Goal: Find specific page/section: Find specific page/section

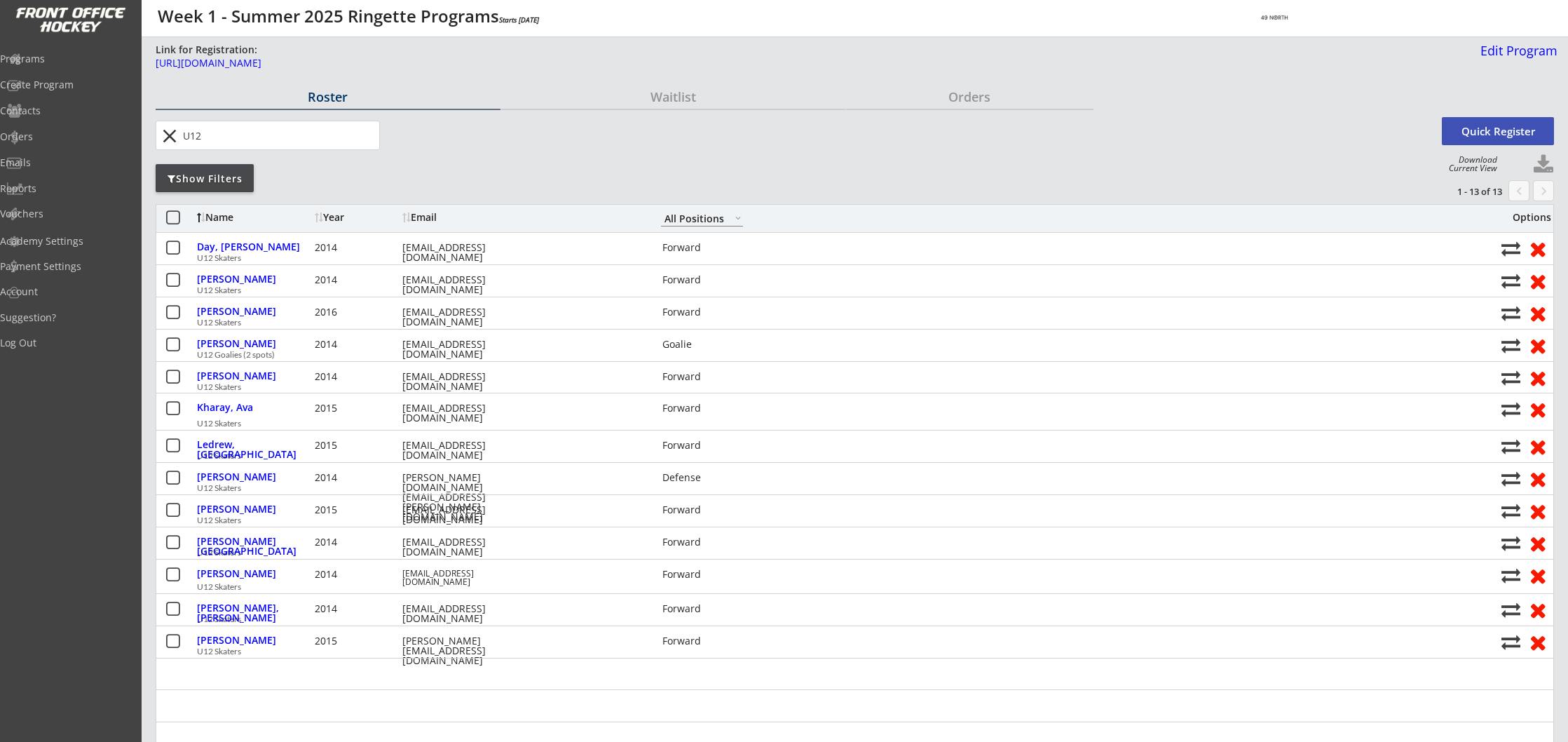
select select ""All Positions""
type input "U12"
click at [56, 62] on div "Programs" at bounding box center [66, 59] width 126 height 10
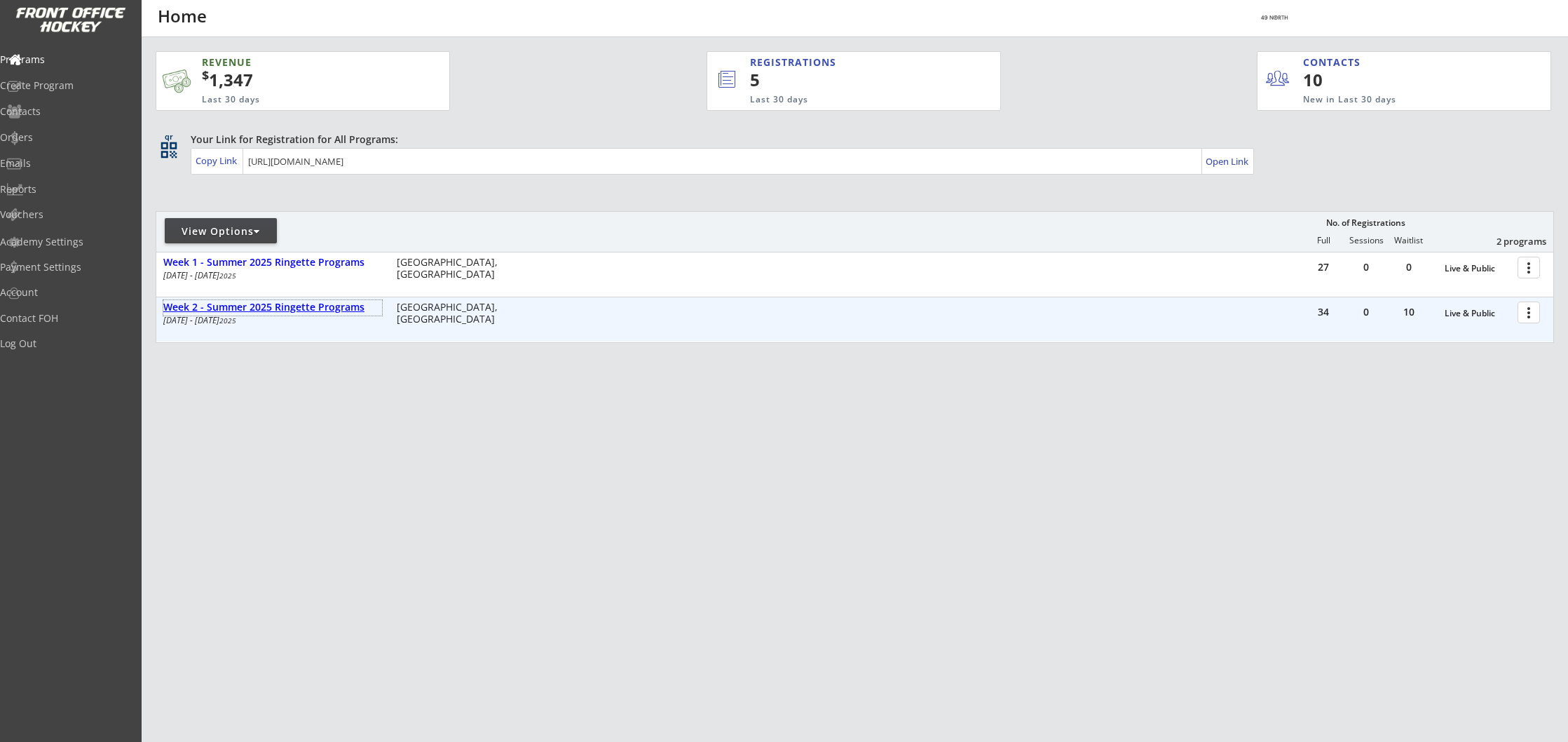
click at [263, 312] on div "Week 2 - Summer 2025 Ringette Programs" at bounding box center [272, 307] width 219 height 12
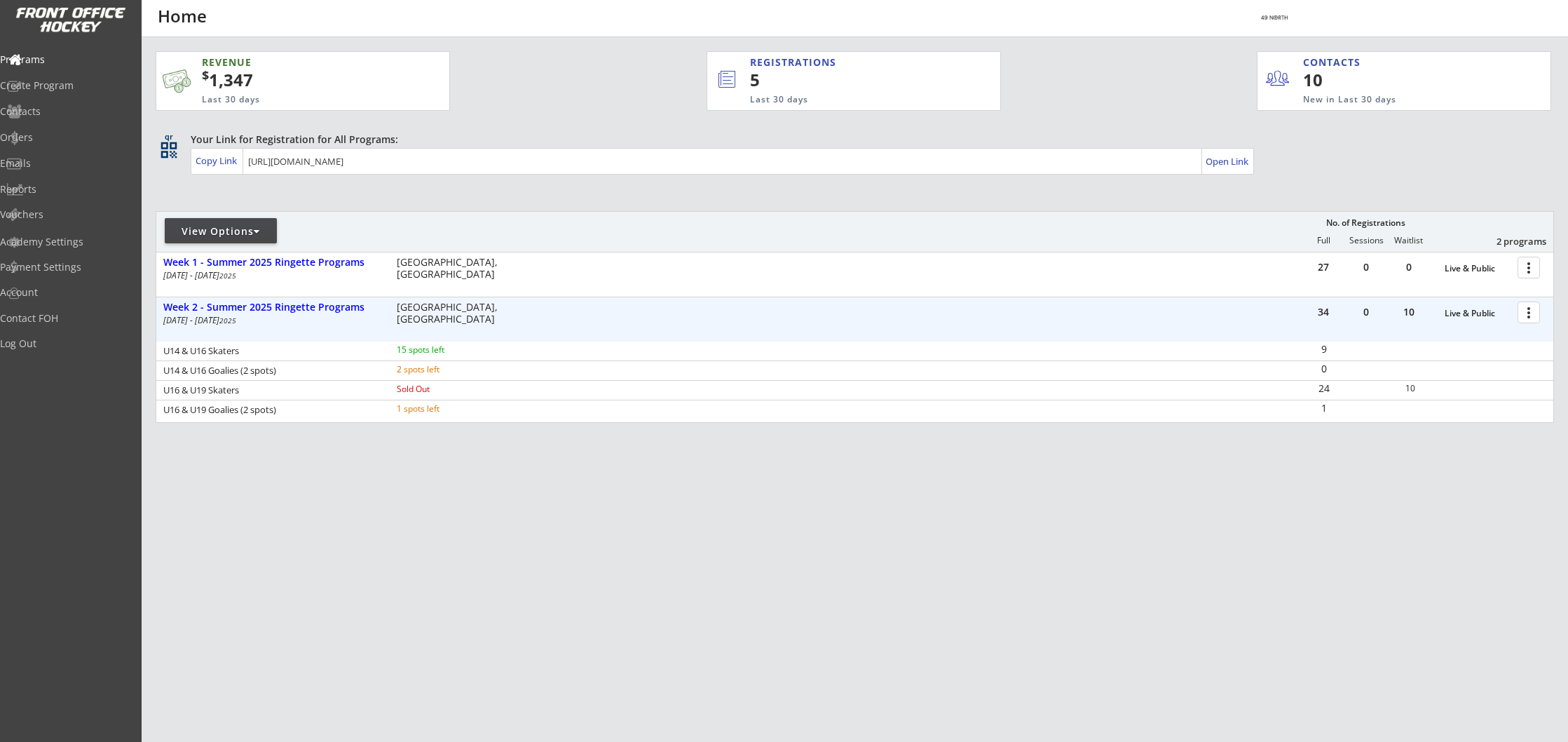
click at [250, 351] on div "U14 & U16 Skaters" at bounding box center [270, 350] width 215 height 9
click at [1530, 311] on div at bounding box center [1532, 311] width 24 height 24
click at [1463, 339] on div "Program Roster" at bounding box center [1480, 337] width 101 height 10
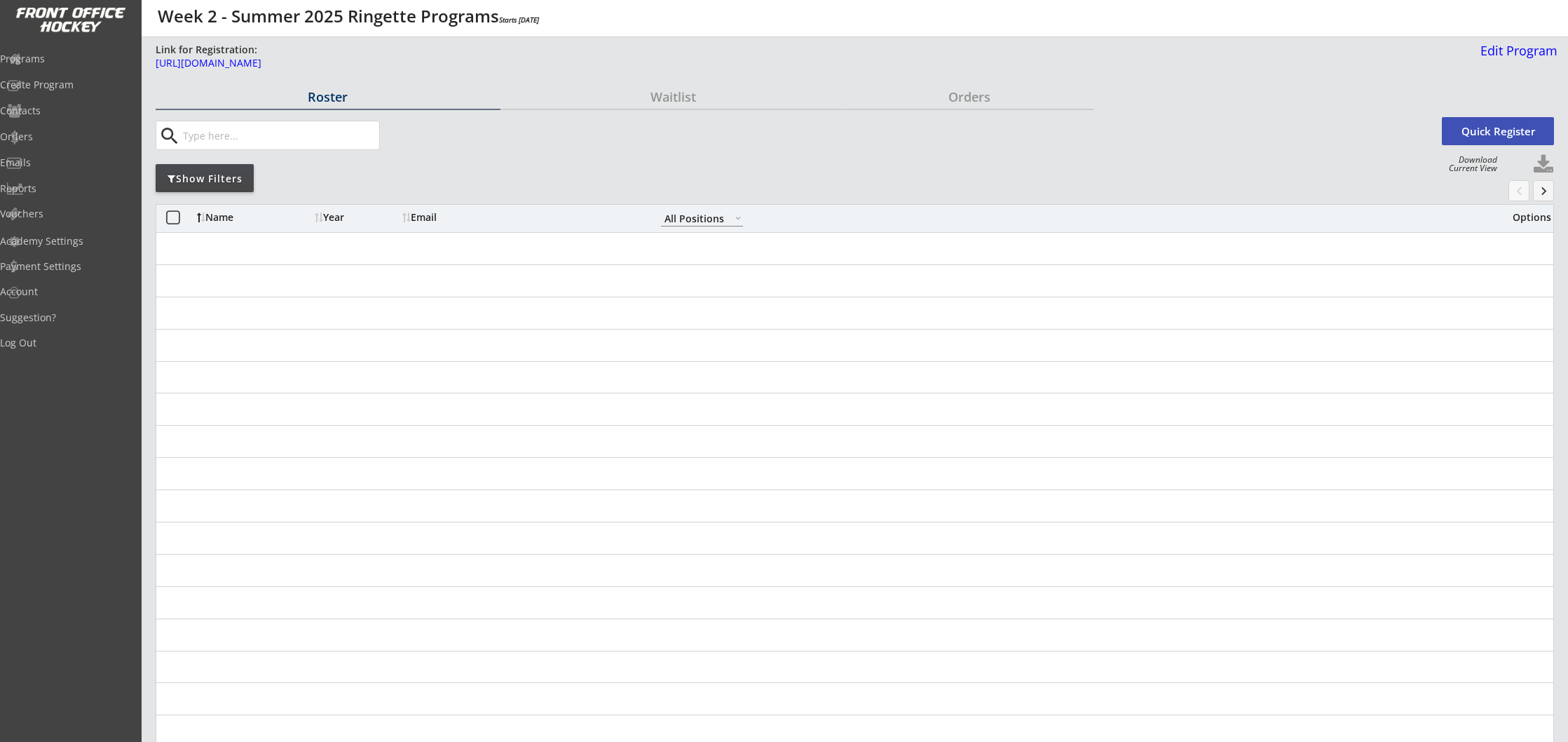
select select ""All Positions""
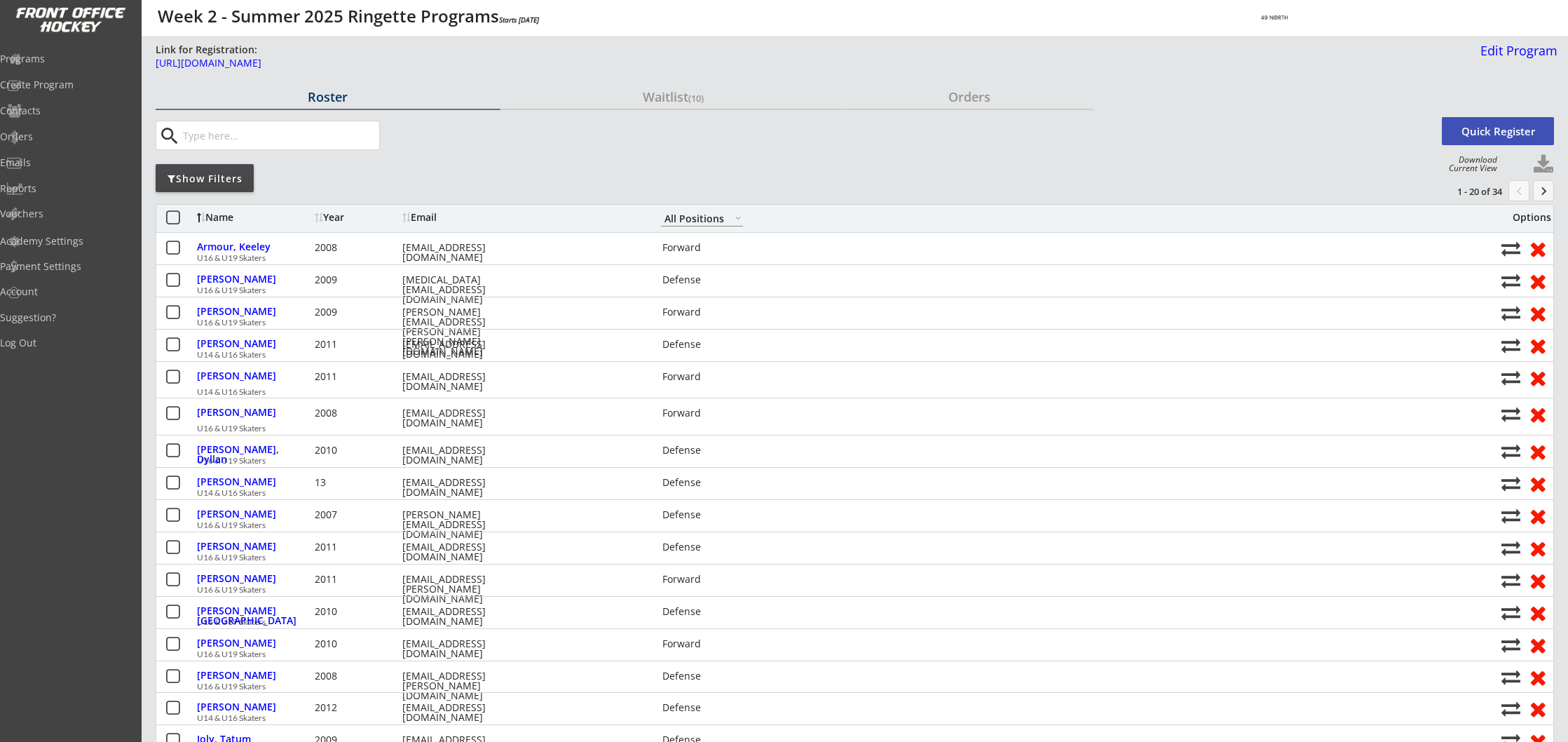
click at [228, 137] on input "input" at bounding box center [280, 135] width 199 height 28
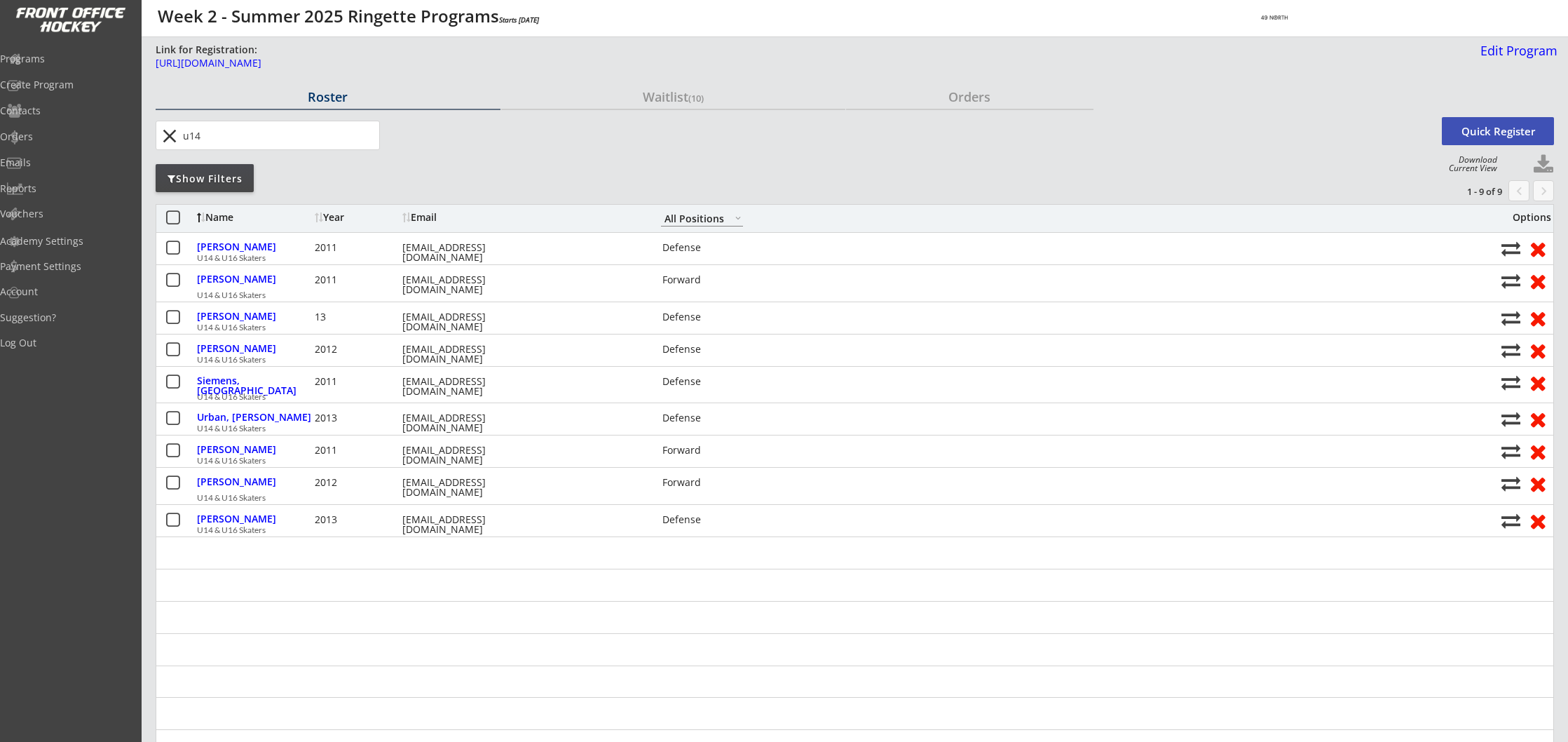
click at [201, 135] on input "input" at bounding box center [280, 135] width 199 height 28
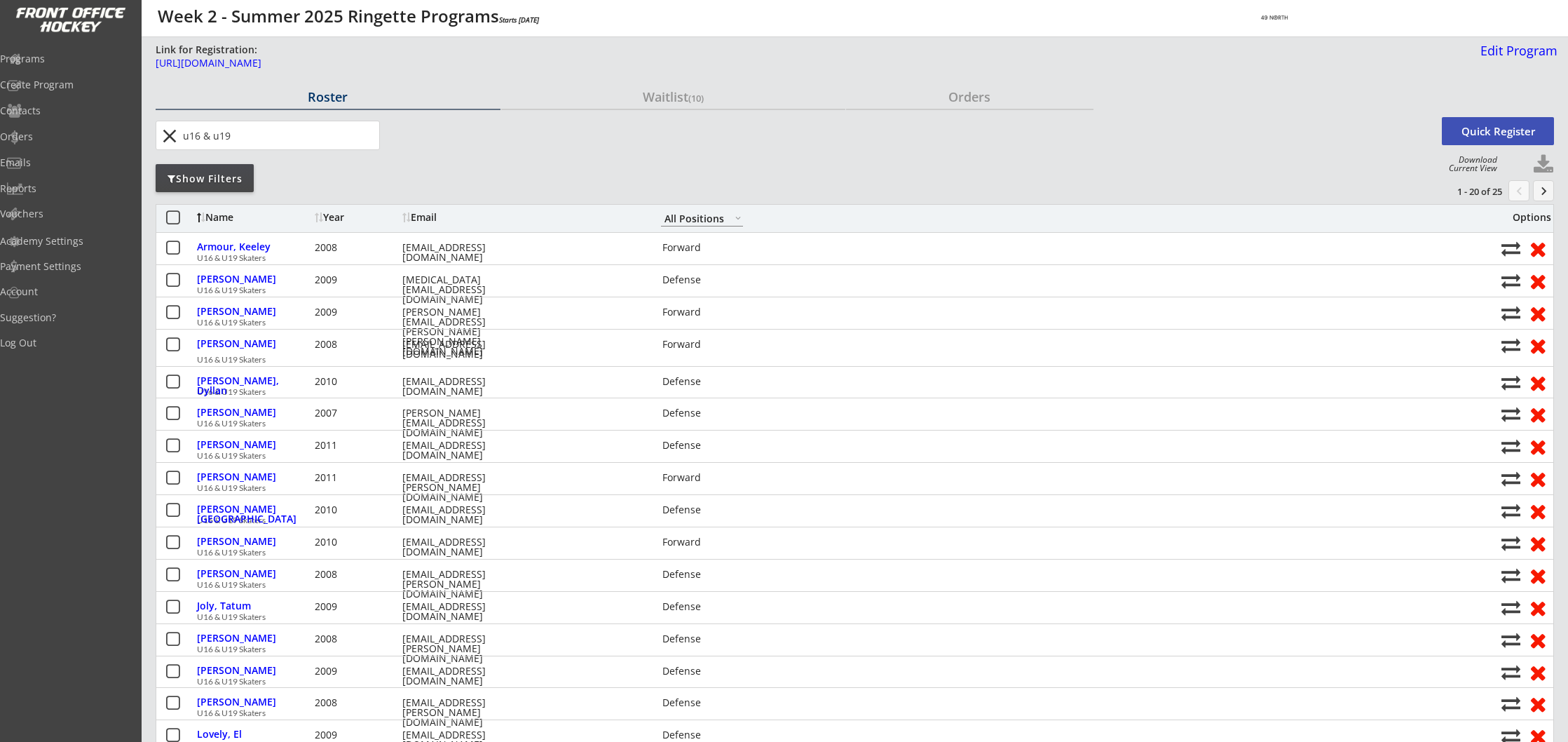
type input "u16 & u19"
click at [1545, 189] on button "keyboard_arrow_right" at bounding box center [1544, 191] width 21 height 21
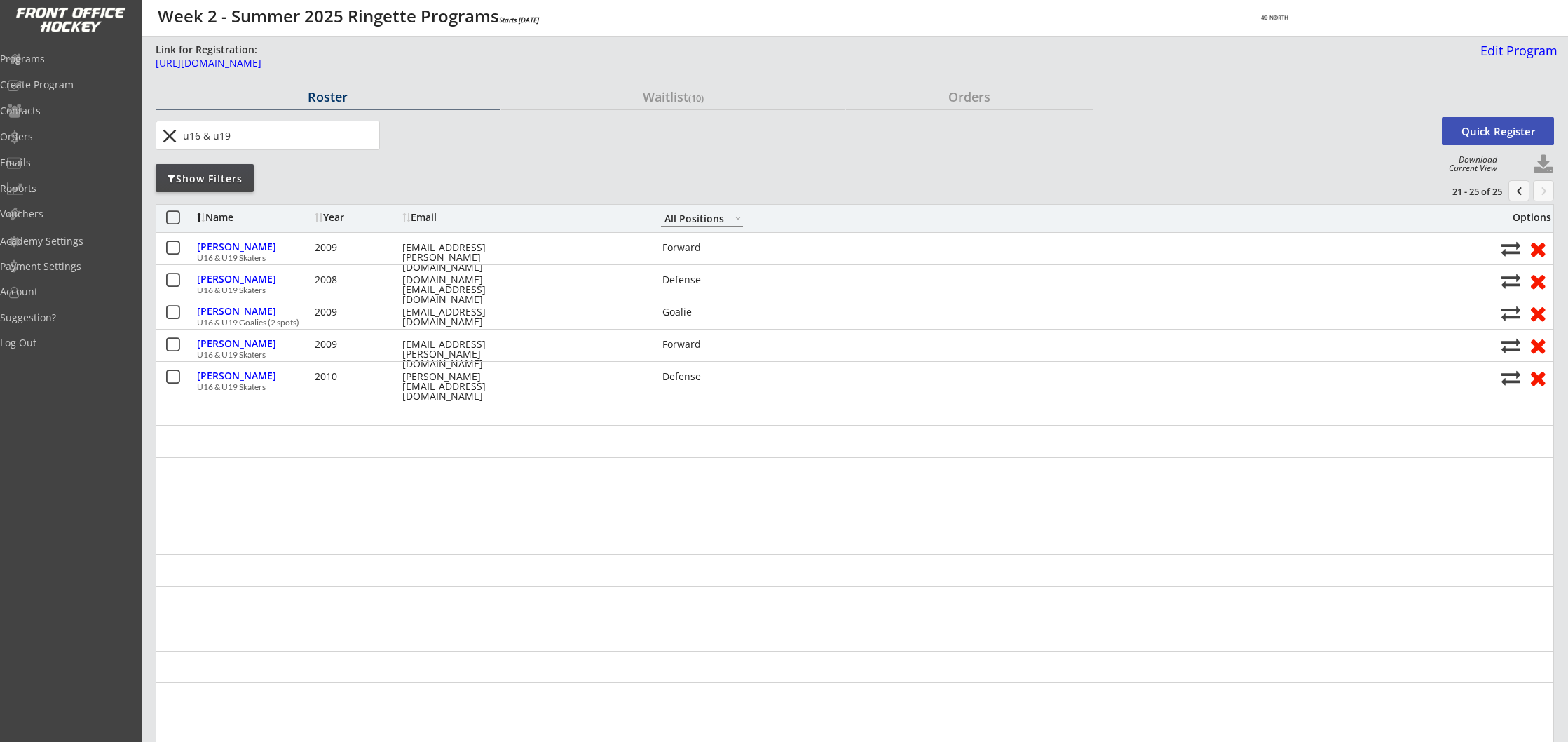
click at [1518, 191] on button "chevron_left" at bounding box center [1519, 191] width 21 height 21
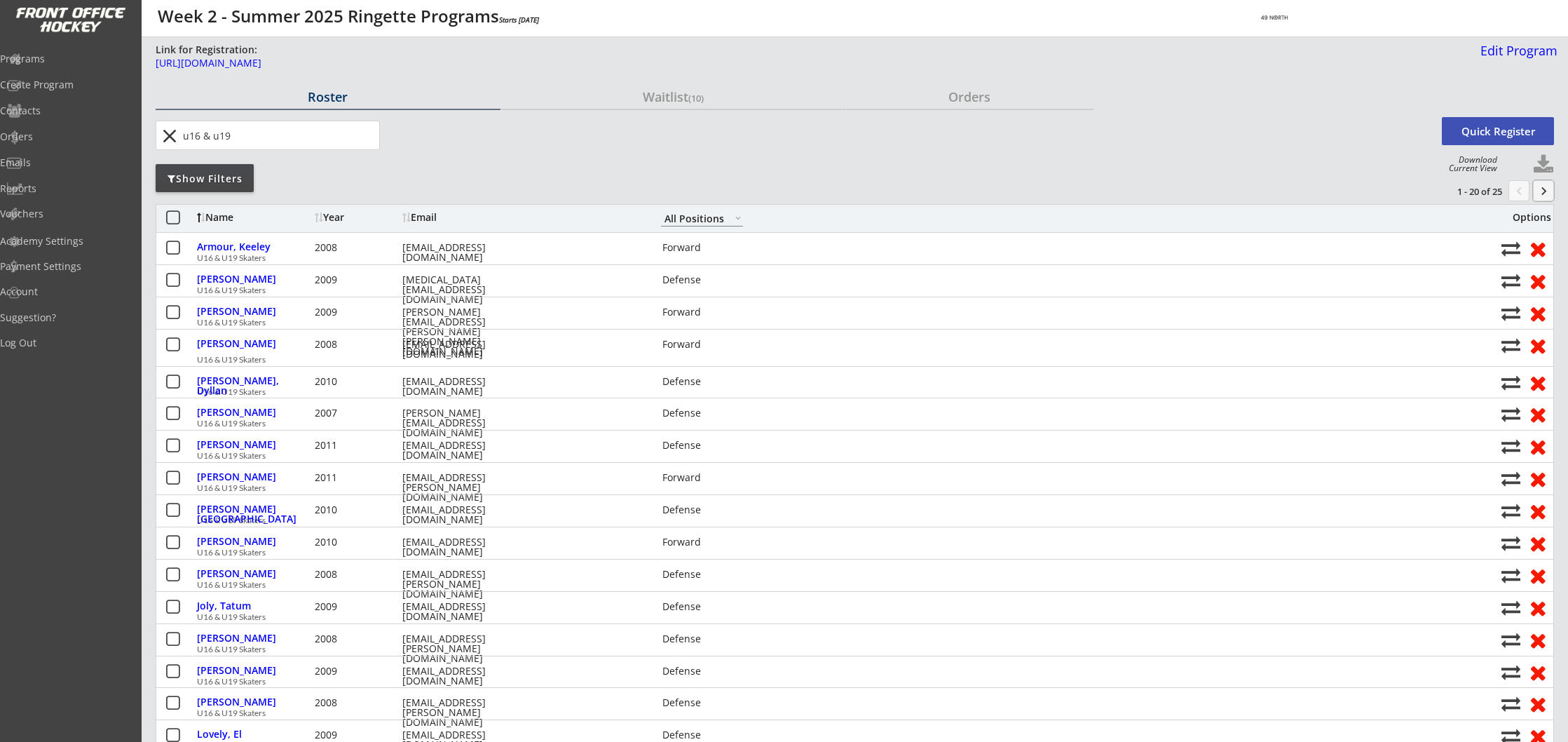
click at [1546, 189] on button "keyboard_arrow_right" at bounding box center [1544, 191] width 21 height 21
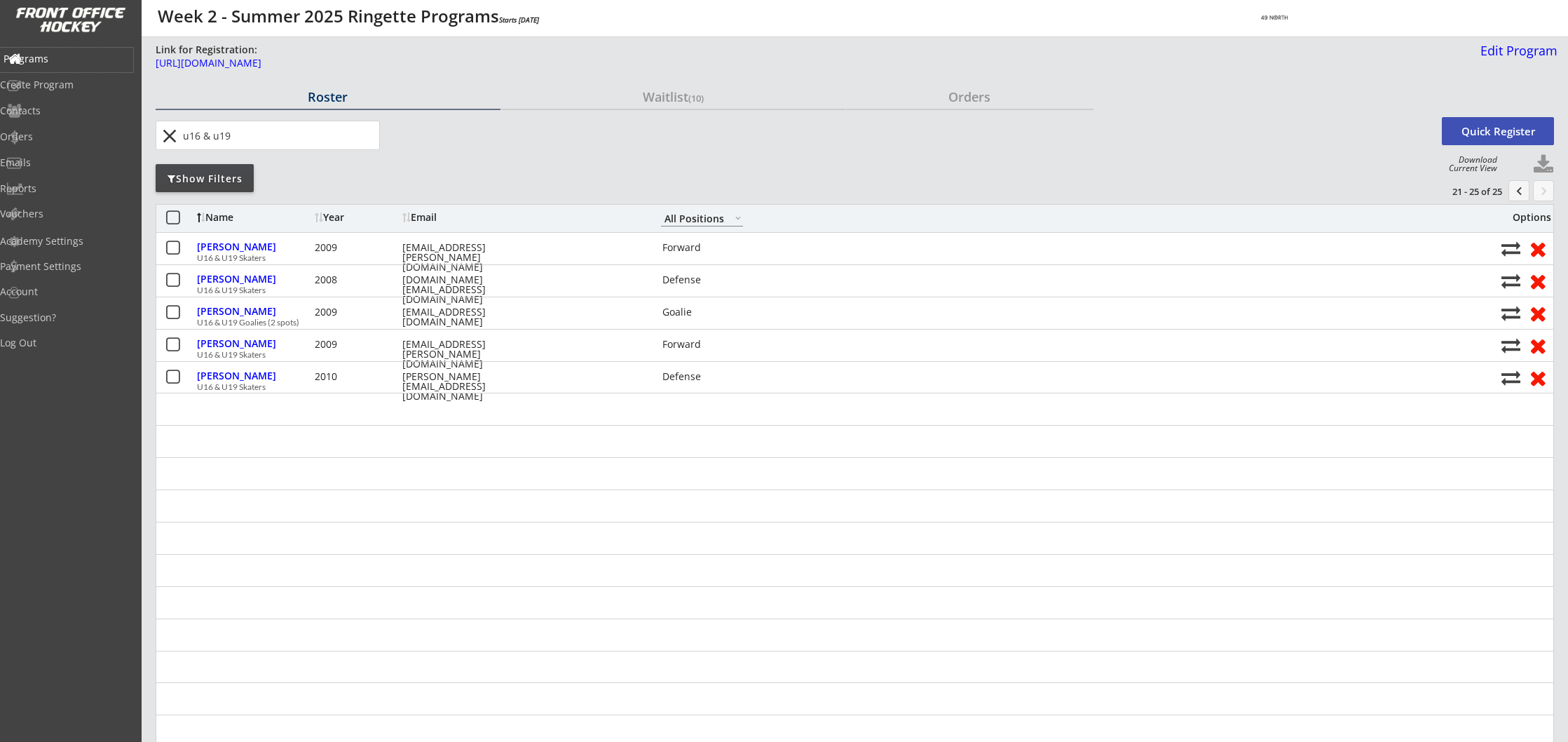
click at [75, 59] on div "Programs" at bounding box center [66, 59] width 126 height 10
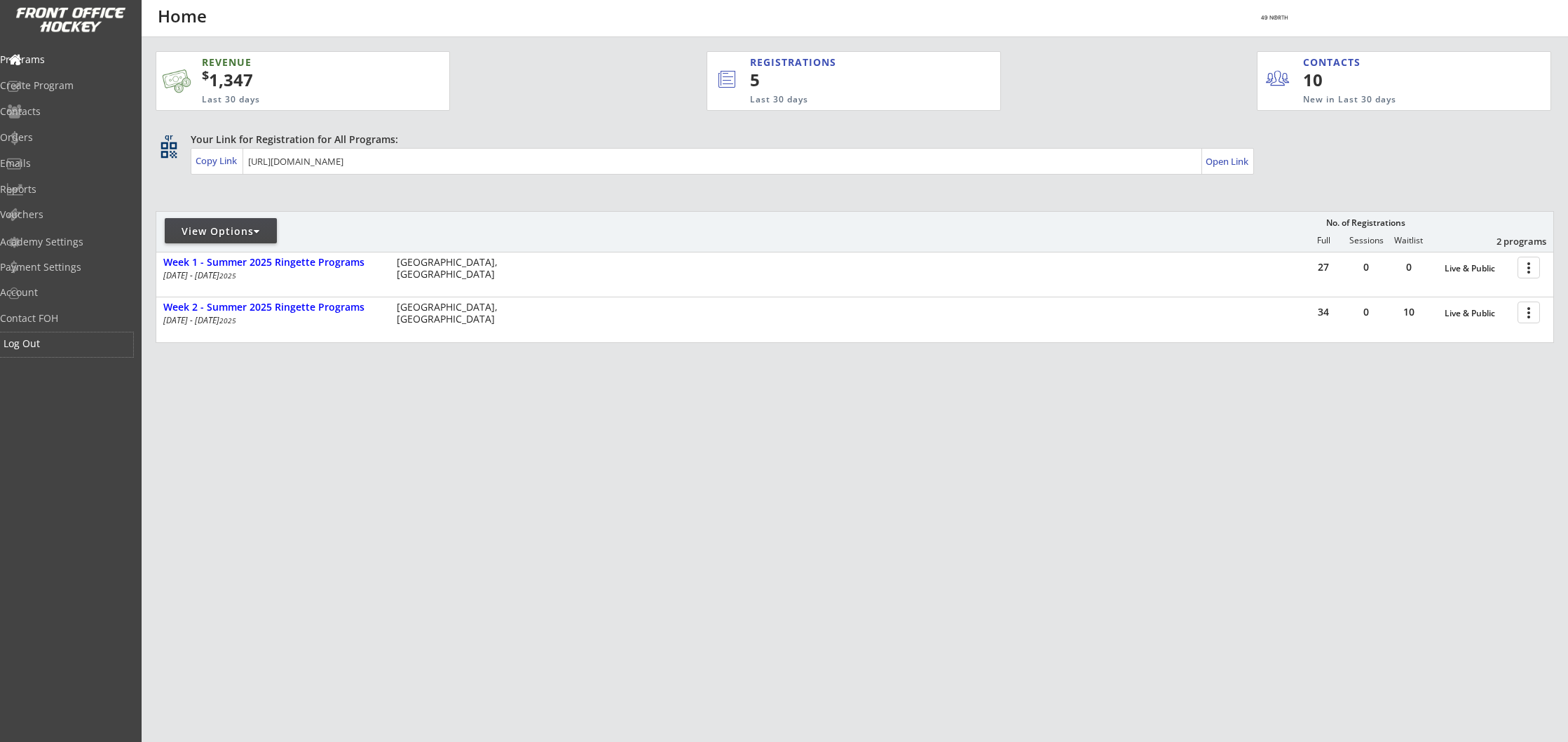
click at [44, 342] on div "Log Out" at bounding box center [66, 344] width 126 height 10
